Goal: Task Accomplishment & Management: Use online tool/utility

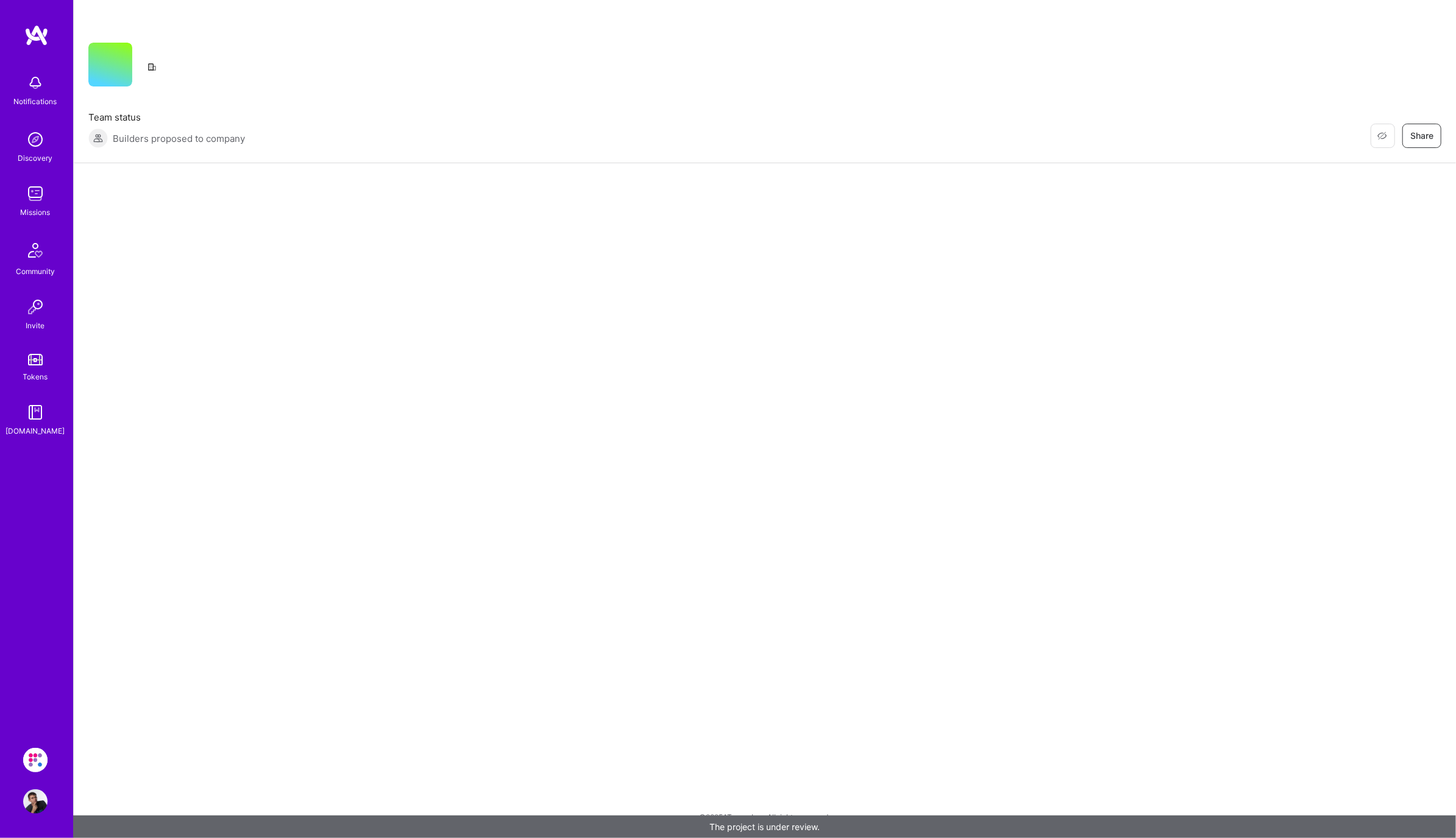
drag, startPoint x: 795, startPoint y: 357, endPoint x: 787, endPoint y: 368, distance: 13.6
click at [787, 368] on div "Restore Not Interested Share Team status Builders proposed to company Restore N…" at bounding box center [765, 419] width 1383 height 838
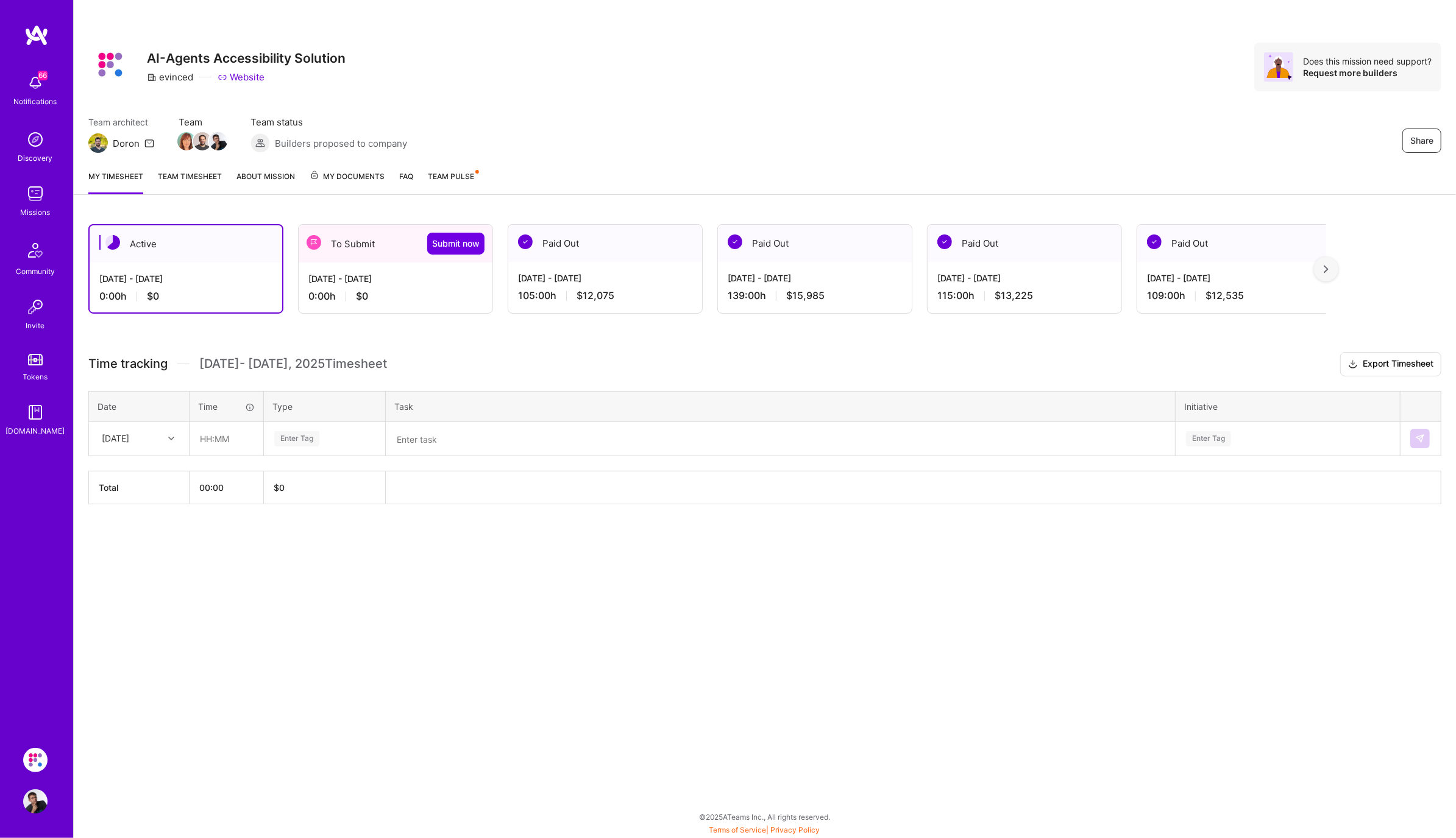
click at [379, 304] on div "[DATE] - [DATE] 0:00 h $0" at bounding box center [396, 287] width 194 height 50
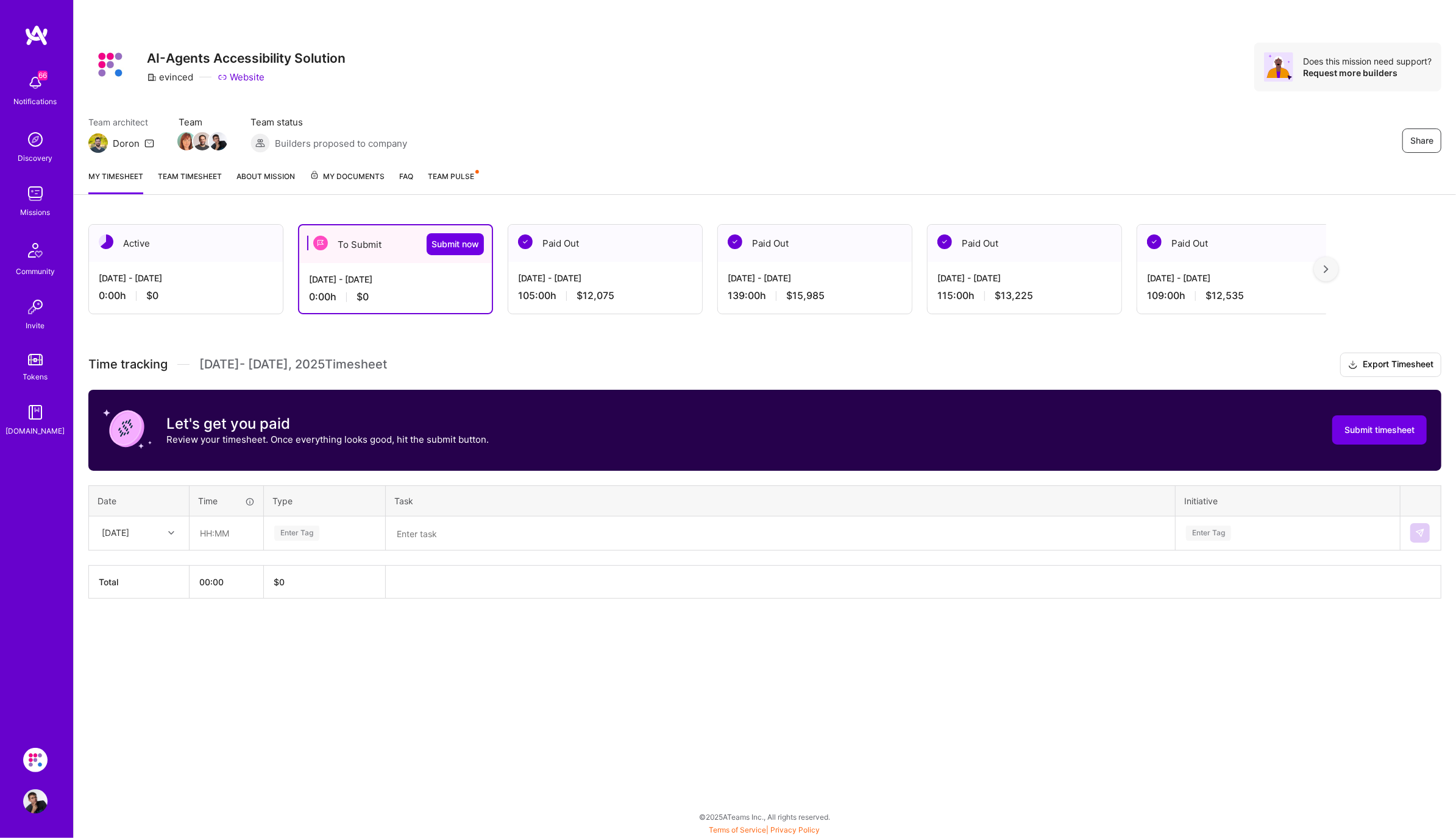
click at [207, 177] on link "Team timesheet" at bounding box center [189, 181] width 64 height 25
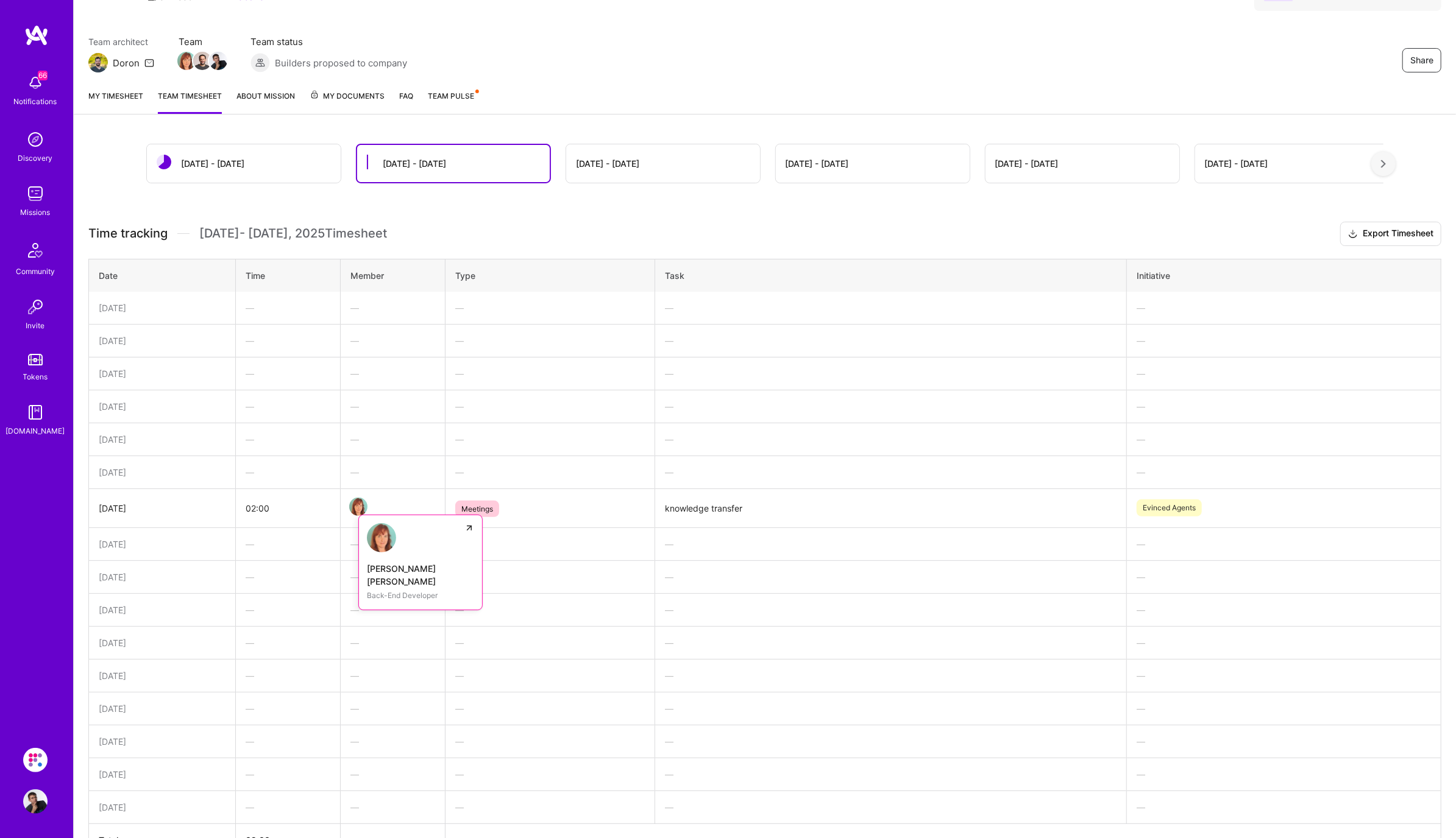
scroll to position [154, 0]
